Goal: Find specific page/section

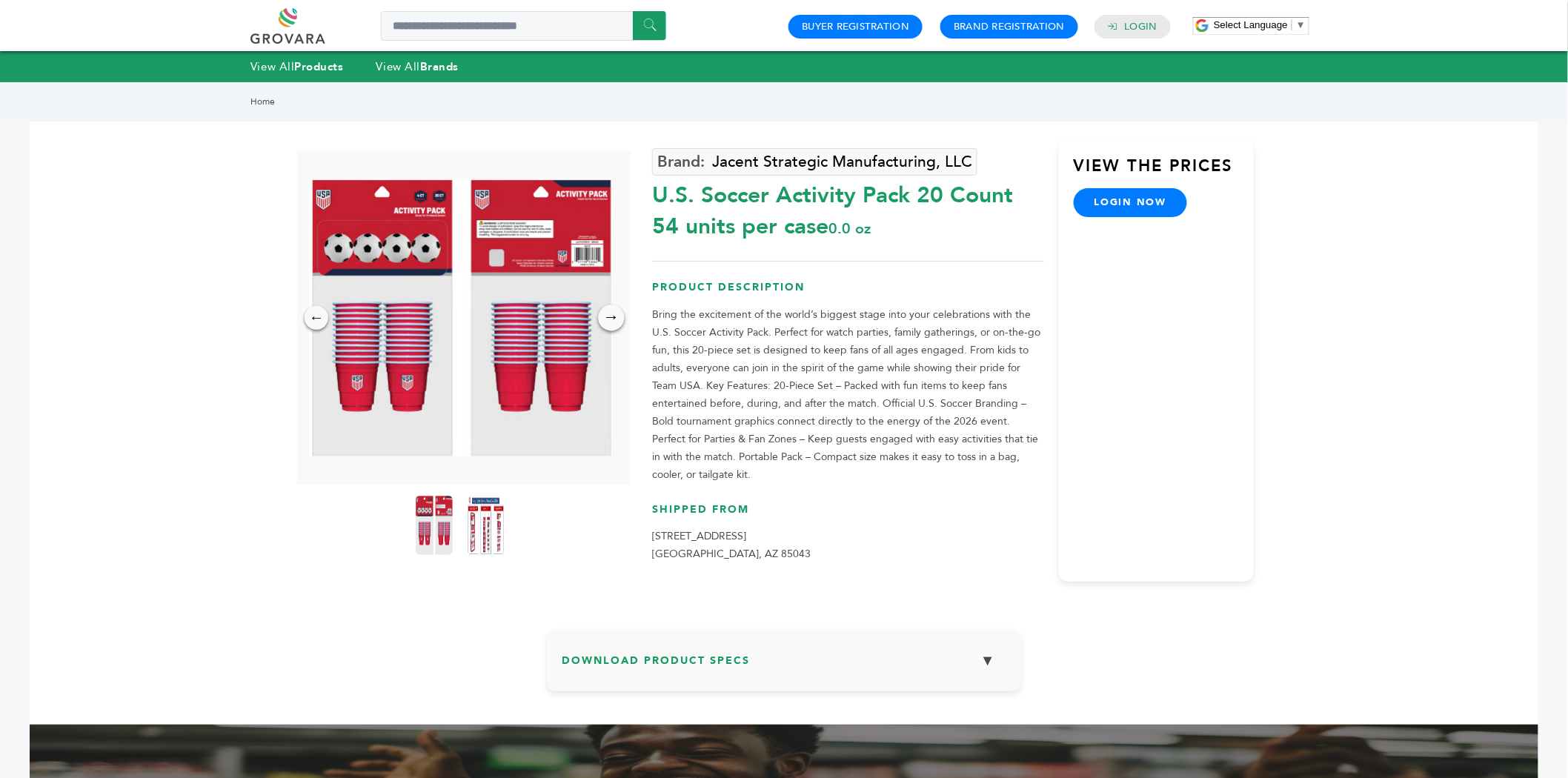
click at [609, 314] on div "→" at bounding box center [612, 318] width 26 height 26
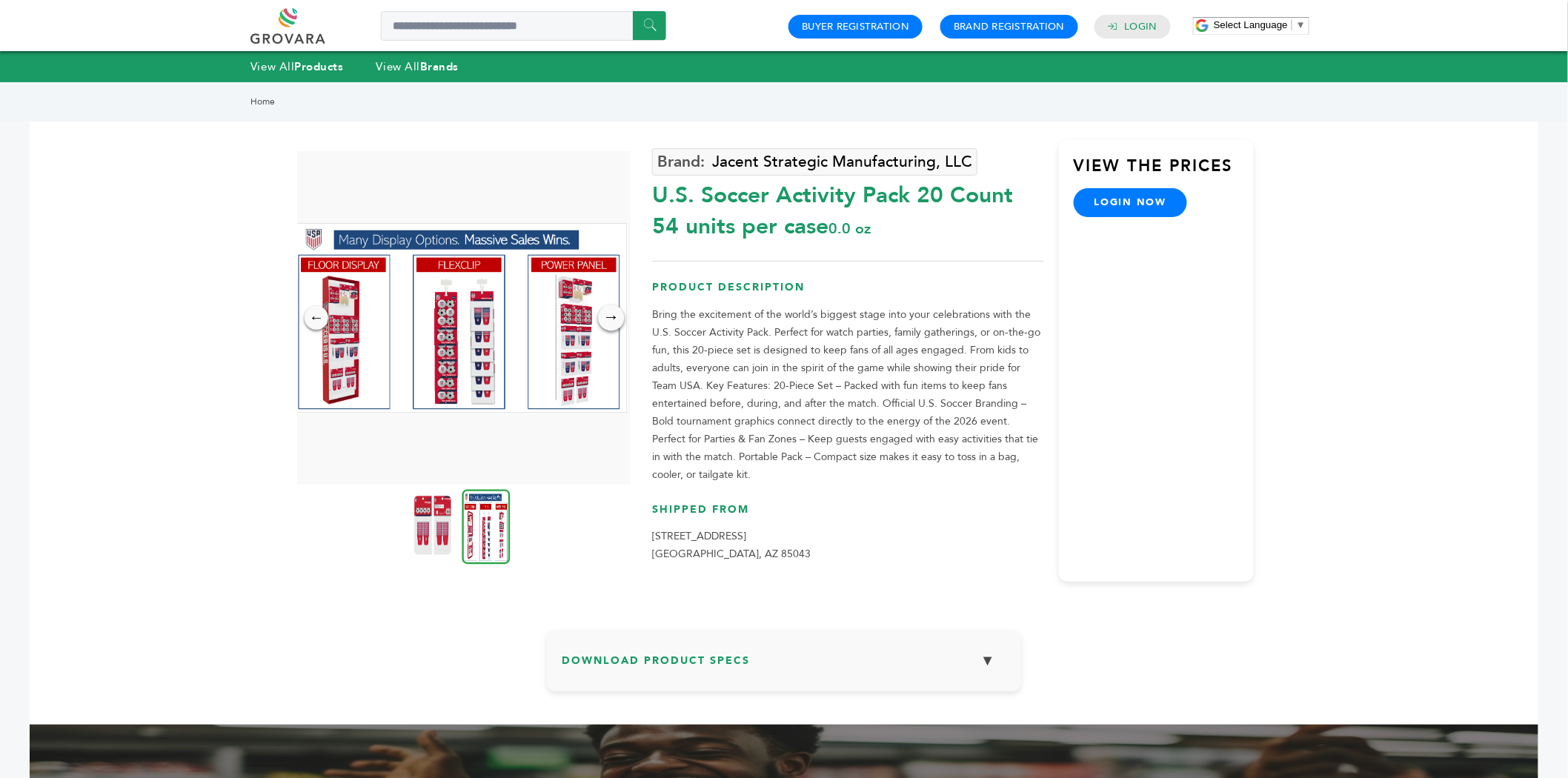
click at [609, 314] on div "→" at bounding box center [612, 318] width 26 height 26
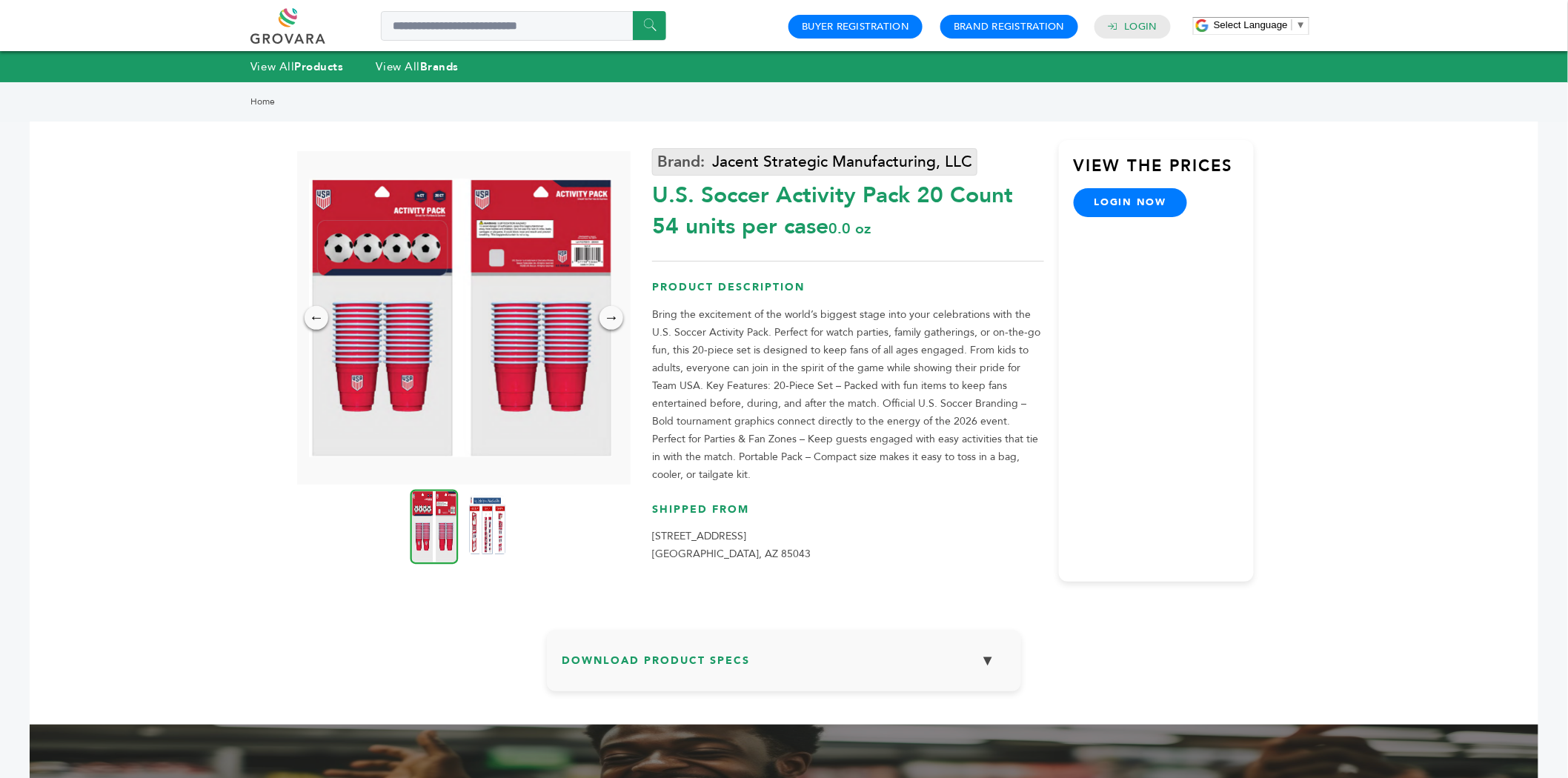
click at [737, 161] on link "Jacent Strategic Manufacturing, LLC" at bounding box center [815, 162] width 325 height 27
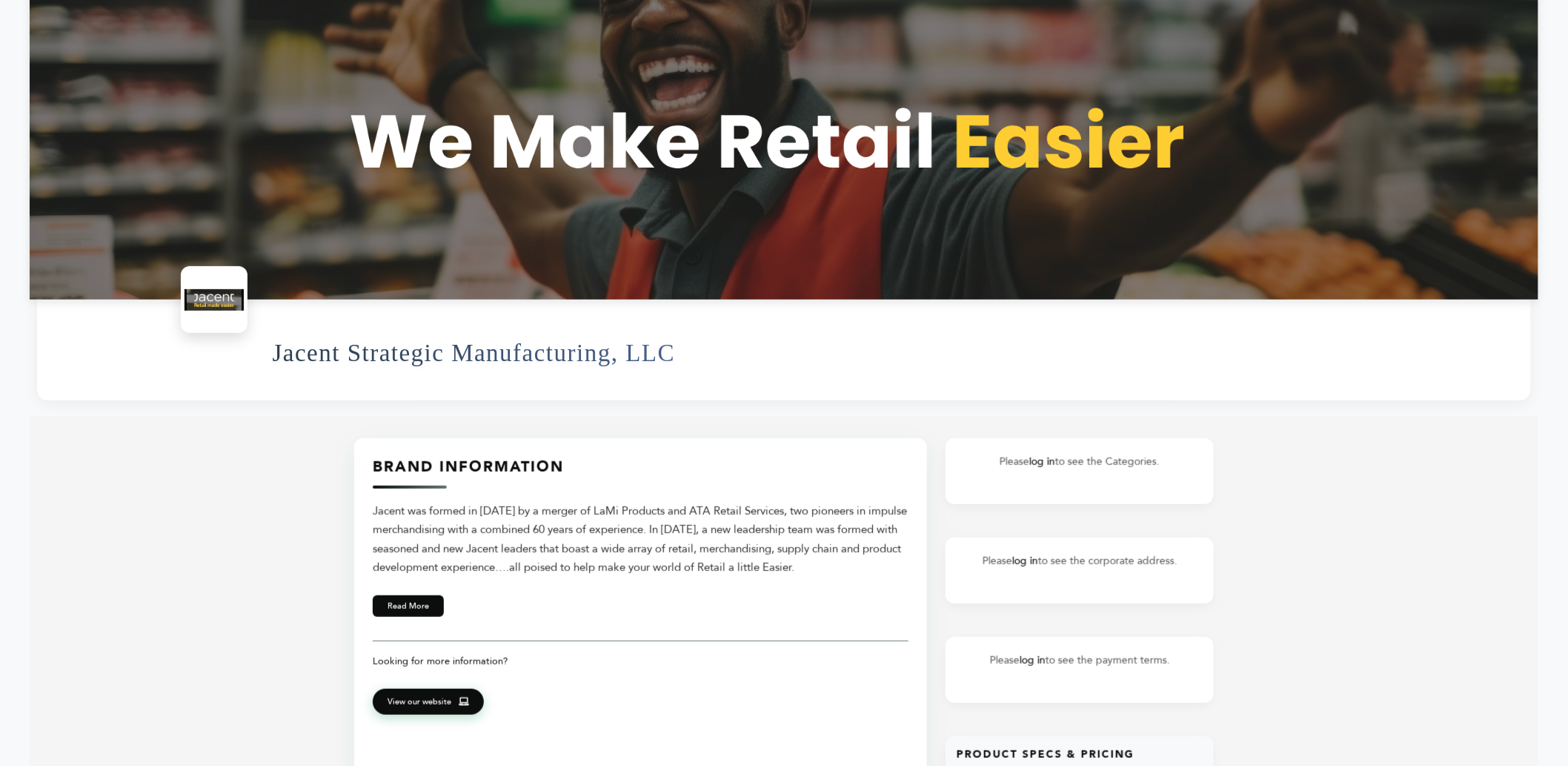
scroll to position [164, 0]
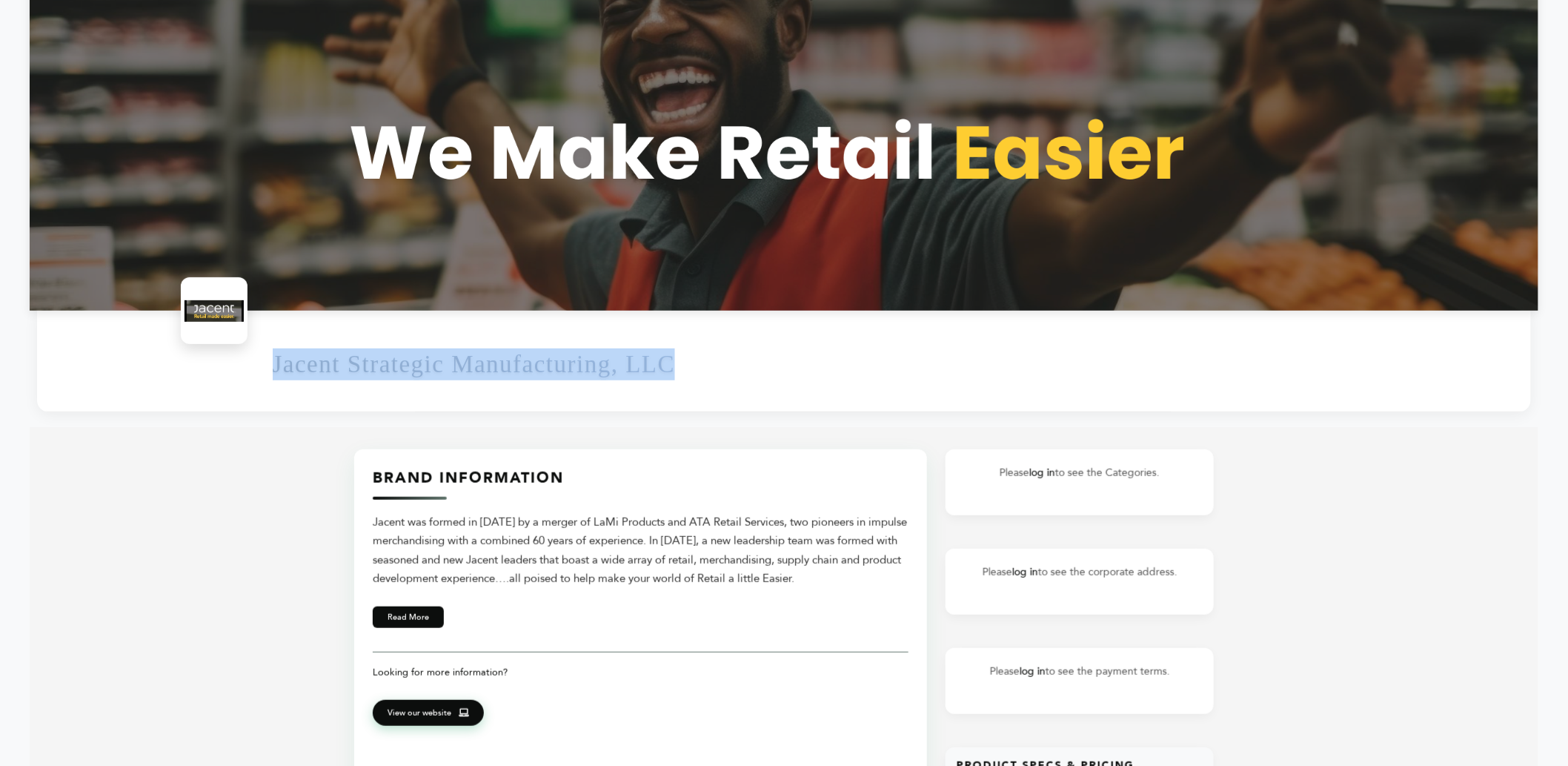
drag, startPoint x: 680, startPoint y: 368, endPoint x: 267, endPoint y: 366, distance: 413.0
click at [267, 366] on div "Jacent Strategic Manufacturing, LLC" at bounding box center [783, 361] width 1494 height 101
copy h1 "Jacent Strategic Manufacturing, LLC"
